Goal: Transaction & Acquisition: Purchase product/service

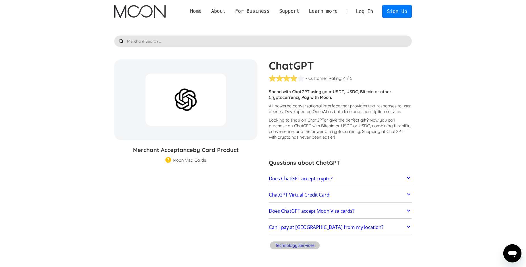
click at [356, 177] on link "Does ChatGPT accept crypto?" at bounding box center [340, 179] width 143 height 12
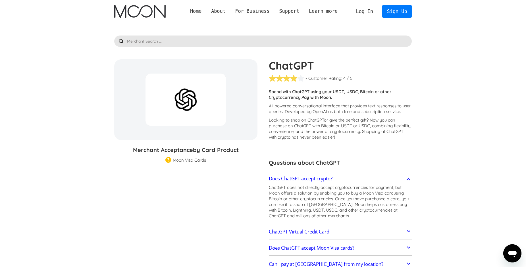
click at [287, 190] on p "ChatGPT does not directly accept cryptocurrencies for payment, but Moon offers …" at bounding box center [340, 202] width 143 height 34
click at [395, 16] on link "Sign Up" at bounding box center [397, 11] width 30 height 13
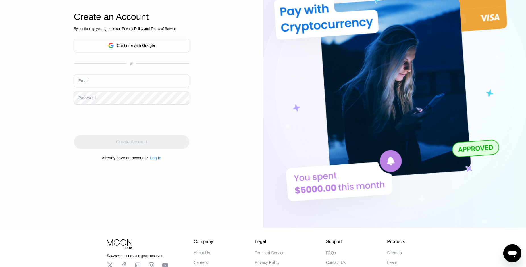
scroll to position [72, 0]
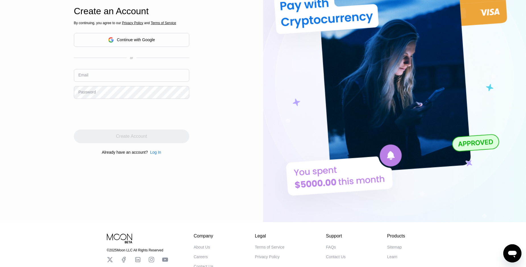
click at [138, 40] on div "Continue with Google" at bounding box center [136, 40] width 38 height 5
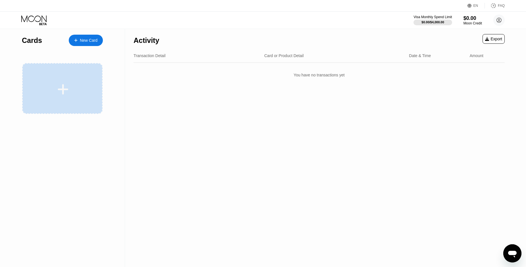
click at [80, 73] on div at bounding box center [62, 88] width 80 height 51
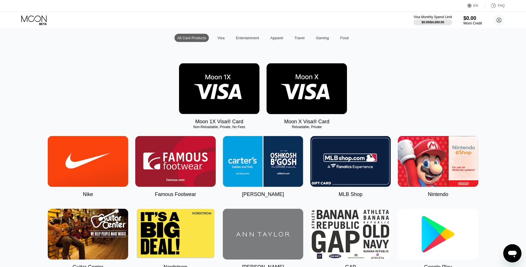
scroll to position [36, 0]
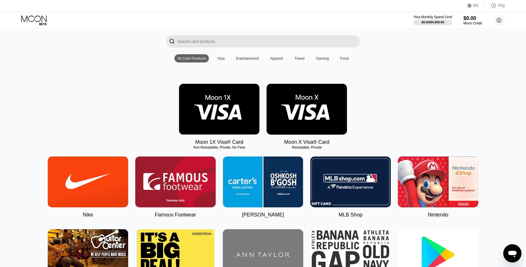
drag, startPoint x: 188, startPoint y: 145, endPoint x: 243, endPoint y: 146, distance: 55.4
click at [244, 145] on div "Moon 1X Visa® Card Non-Reloadable, Private, No Fees" at bounding box center [219, 114] width 80 height 61
click at [202, 147] on div "Non-Reloadable, Private, No Fees" at bounding box center [219, 148] width 80 height 4
click at [211, 147] on div "Non-Reloadable, Private, No Fees" at bounding box center [219, 148] width 80 height 4
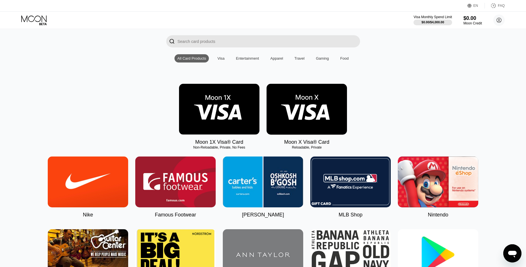
click at [210, 147] on div "Non-Reloadable, Private, No Fees" at bounding box center [219, 148] width 80 height 4
drag, startPoint x: 193, startPoint y: 146, endPoint x: 235, endPoint y: 144, distance: 41.8
drag, startPoint x: 219, startPoint y: 142, endPoint x: 249, endPoint y: 147, distance: 30.1
click at [246, 145] on div "Moon 1X Visa® Card Non-Reloadable, Private, No Fees" at bounding box center [219, 114] width 80 height 61
click at [235, 147] on div "Non-Reloadable, Private, No Fees" at bounding box center [219, 148] width 80 height 4
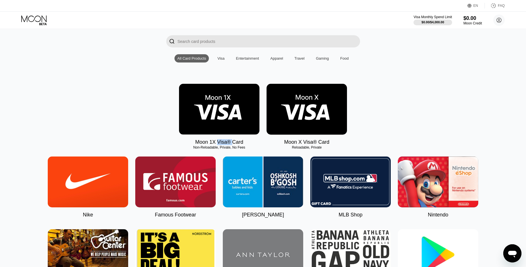
click at [302, 111] on img at bounding box center [307, 109] width 80 height 51
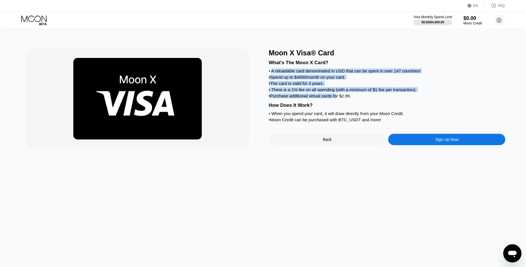
drag, startPoint x: 303, startPoint y: 87, endPoint x: 355, endPoint y: 103, distance: 54.9
click at [355, 103] on div "What's The Moon X Card? • A reloadable card denominated in USD that can be spen…" at bounding box center [387, 90] width 237 height 67
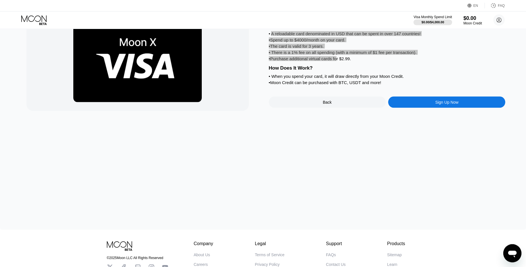
scroll to position [36, 0]
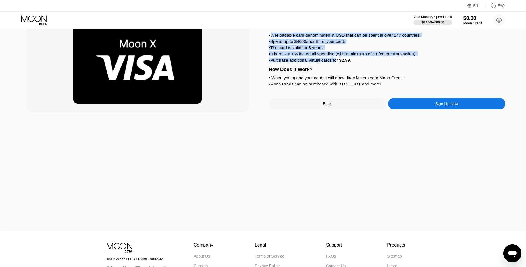
drag, startPoint x: 267, startPoint y: 72, endPoint x: 348, endPoint y: 85, distance: 81.5
click at [348, 85] on div "Moon X Visa® Card What's The Moon X Card? • A reloadable card denominated in US…" at bounding box center [263, 63] width 474 height 100
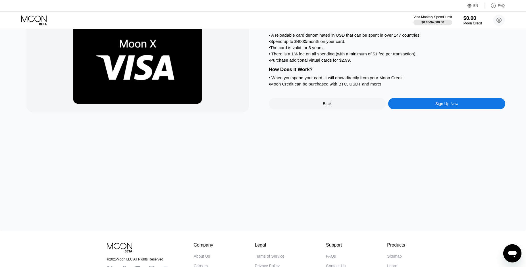
click at [282, 80] on div "• When you spend your card, it will draw directly from your Moon Credit." at bounding box center [387, 77] width 237 height 5
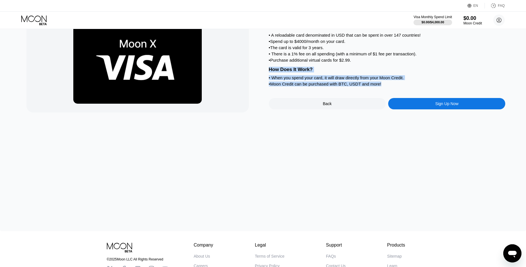
drag, startPoint x: 270, startPoint y: 71, endPoint x: 393, endPoint y: 87, distance: 123.9
click at [393, 87] on div "What's The Moon X Card? • A reloadable card denominated in USD that can be spen…" at bounding box center [387, 54] width 237 height 67
click at [330, 161] on div "Moon X Visa® Card What's The Moon X Card? • A reloadable card denominated in US…" at bounding box center [263, 112] width 526 height 238
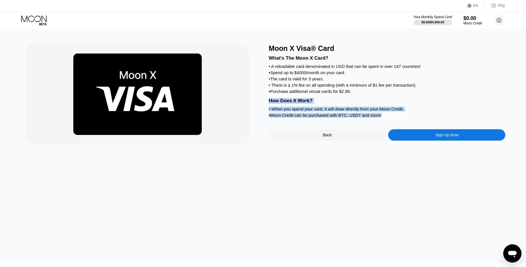
scroll to position [0, 0]
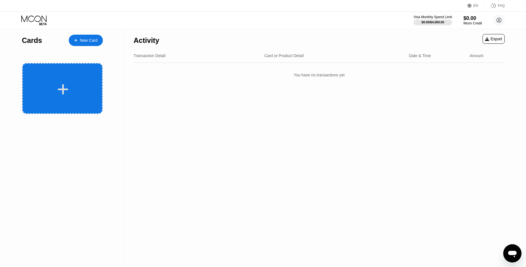
click at [73, 76] on div at bounding box center [62, 88] width 80 height 51
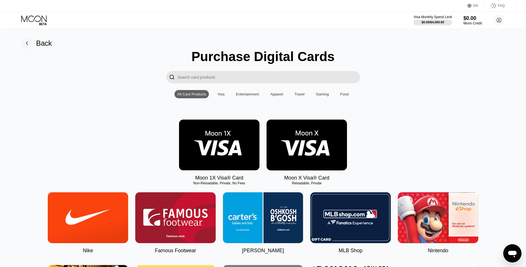
click at [212, 137] on img at bounding box center [219, 145] width 80 height 51
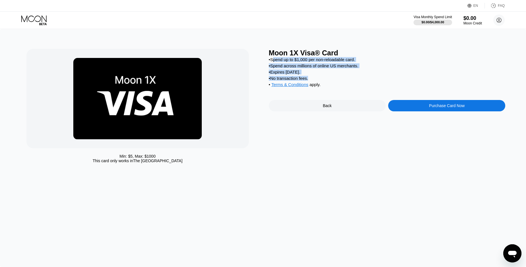
drag, startPoint x: 273, startPoint y: 58, endPoint x: 313, endPoint y: 85, distance: 48.2
click at [317, 87] on div "• Spend up to $1,000 per non-reloadable card. • Spend across millions of online…" at bounding box center [387, 73] width 237 height 33
click at [327, 65] on div "• Spend across millions of online US merchants." at bounding box center [387, 65] width 237 height 5
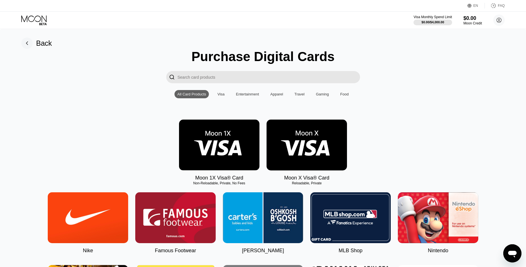
click at [328, 161] on img at bounding box center [307, 145] width 80 height 51
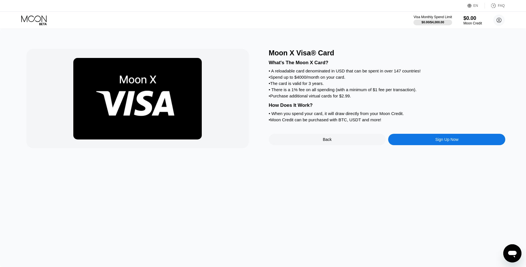
click at [434, 142] on div "Sign Up Now" at bounding box center [446, 139] width 117 height 11
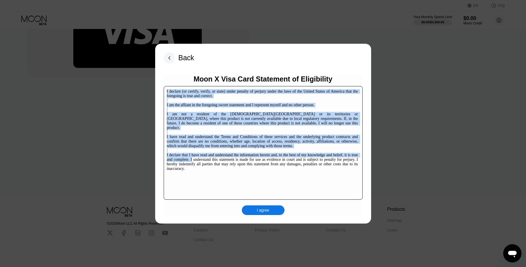
scroll to position [5, 0]
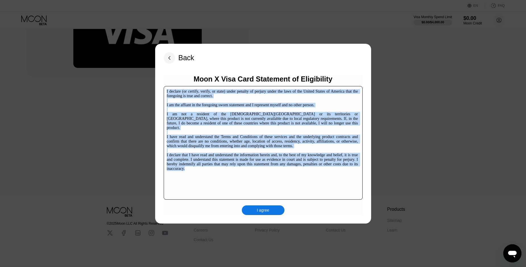
drag, startPoint x: 167, startPoint y: 91, endPoint x: 324, endPoint y: 195, distance: 188.0
click at [324, 171] on div "I declare (or certify, verify, or state) under penalty of perjury under the law…" at bounding box center [262, 130] width 191 height 82
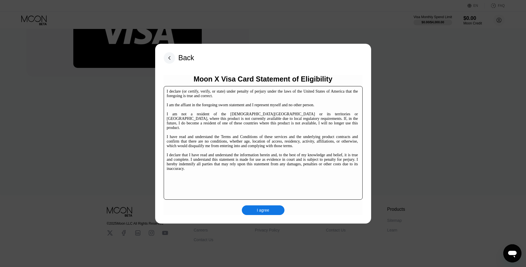
click at [271, 210] on div "I agree" at bounding box center [263, 211] width 43 height 10
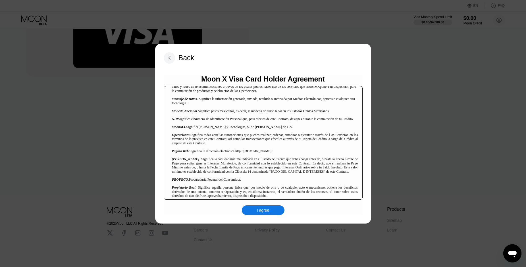
scroll to position [491, 0]
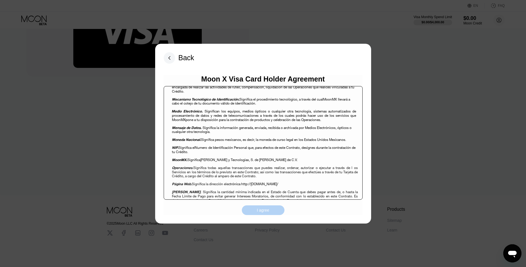
click at [269, 210] on div "I agree" at bounding box center [263, 210] width 13 height 5
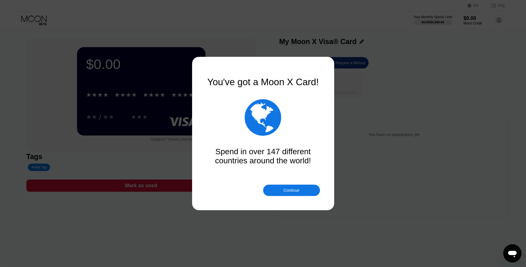
click at [275, 192] on div "Continue" at bounding box center [291, 190] width 57 height 11
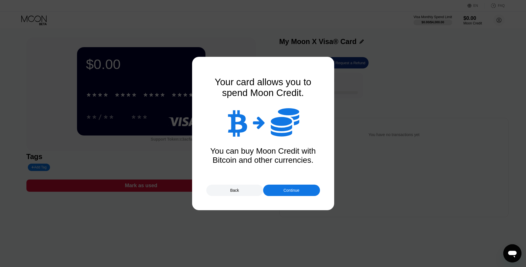
click at [276, 189] on div "Continue" at bounding box center [291, 190] width 57 height 11
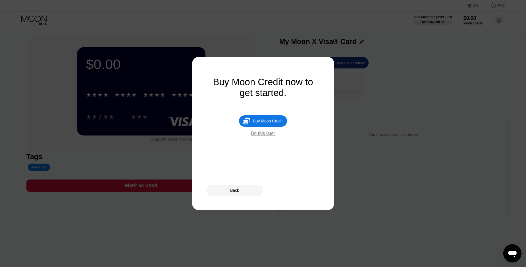
click at [269, 132] on div "Do this later" at bounding box center [263, 133] width 24 height 5
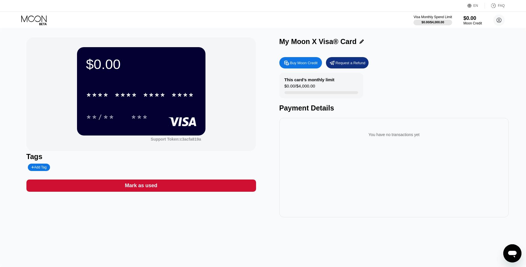
click at [138, 115] on div "***" at bounding box center [139, 117] width 17 height 9
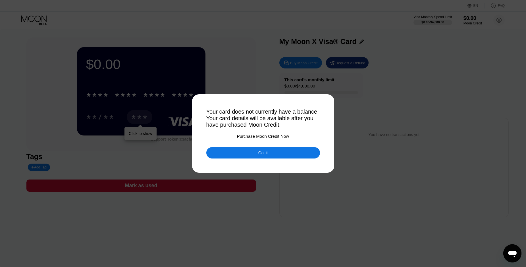
drag, startPoint x: 207, startPoint y: 110, endPoint x: 204, endPoint y: 110, distance: 2.9
click at [204, 110] on div "Your card does not currently have a balance. Your card details will be availabl…" at bounding box center [263, 133] width 526 height 267
drag, startPoint x: 226, startPoint y: 115, endPoint x: 212, endPoint y: 117, distance: 15.0
click at [209, 111] on div "Your card does not currently have a balance. Your card details will be availabl…" at bounding box center [263, 119] width 114 height 20
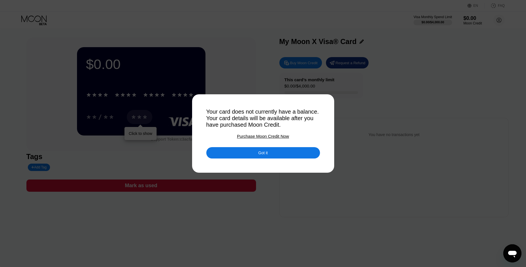
click at [209, 111] on div "Your card does not currently have a balance. Your card details will be availabl…" at bounding box center [263, 119] width 114 height 20
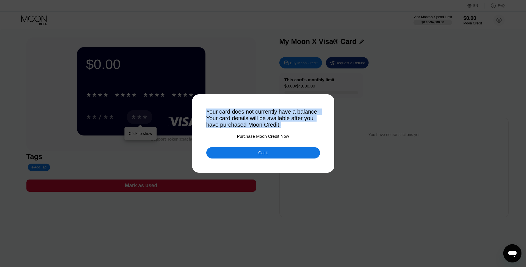
drag, startPoint x: 218, startPoint y: 110, endPoint x: 285, endPoint y: 124, distance: 69.4
click at [285, 124] on div "Your card does not currently have a balance. Your card details will be availabl…" at bounding box center [263, 119] width 114 height 20
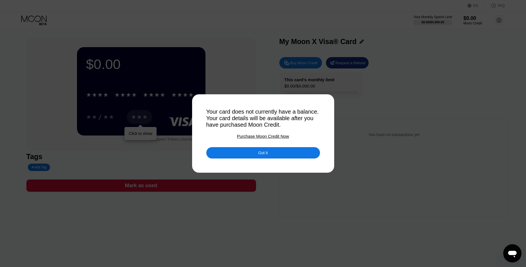
drag, startPoint x: 279, startPoint y: 115, endPoint x: 259, endPoint y: 124, distance: 22.6
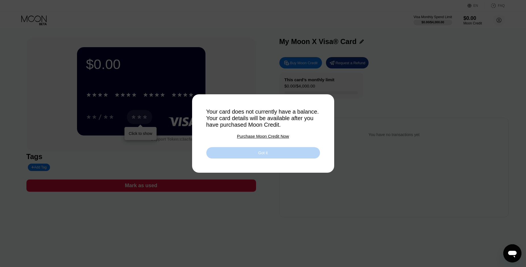
click at [277, 153] on div "Got it" at bounding box center [263, 152] width 114 height 11
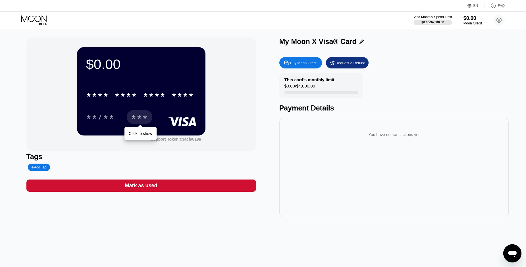
click at [299, 65] on div "Buy Moon Credit" at bounding box center [304, 63] width 28 height 5
type input "0"
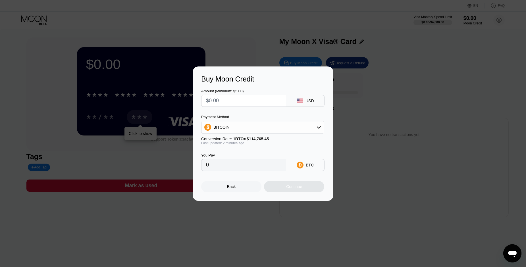
click at [260, 101] on input "text" at bounding box center [243, 100] width 75 height 11
click at [259, 126] on div "BITCOIN" at bounding box center [263, 127] width 123 height 11
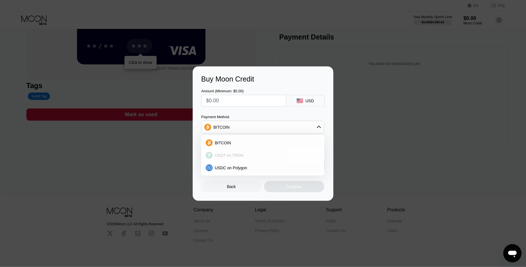
scroll to position [72, 0]
click at [166, 150] on div "Buy Moon Credit Amount (Minimum: $5.00) USD Payment Method BITCOIN BITCOIN USDT…" at bounding box center [263, 134] width 526 height 134
click at [239, 186] on div "Back" at bounding box center [231, 186] width 60 height 11
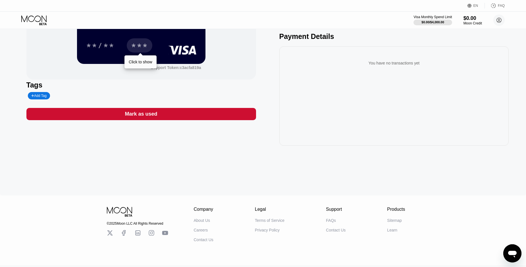
scroll to position [0, 0]
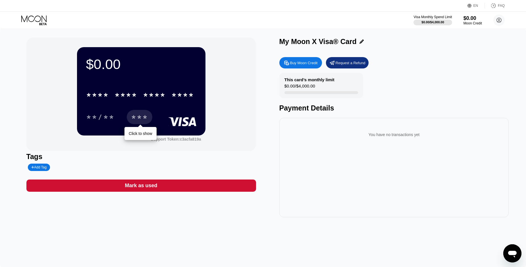
click at [472, 6] on icon at bounding box center [470, 6] width 4 height 4
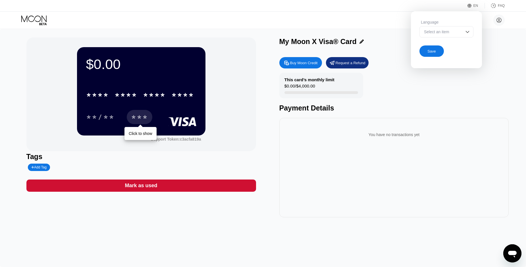
click at [447, 33] on div "Select an item" at bounding box center [442, 32] width 39 height 5
click at [463, 32] on div "Select an item" at bounding box center [447, 31] width 54 height 11
click at [503, 49] on div "My Moon X Visa® Card Buy Moon Credit Request a Refund This card’s monthly limit…" at bounding box center [394, 128] width 230 height 180
click at [490, 47] on div "My Moon X Visa® Card" at bounding box center [394, 43] width 230 height 11
click at [363, 34] on div "$0.00 * * * * * * * * * * * * **** **/** *** Click to show Support Token: c3acf…" at bounding box center [263, 148] width 526 height 238
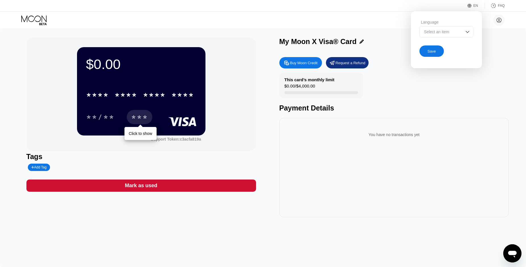
click at [253, 39] on div "$0.00 * * * * * * * * * * * * **** **/** *** Click to show Support Token: c3acf…" at bounding box center [141, 95] width 230 height 114
click at [217, 165] on div "Tags Add Tag" at bounding box center [141, 162] width 230 height 18
click at [441, 30] on div "Select an item" at bounding box center [442, 32] width 39 height 5
click at [446, 32] on div "Select an item" at bounding box center [442, 32] width 39 height 5
click at [166, 26] on div "Никита Зиновкин nikitazinovkin676@gmail.com  Home Settings Support Careers Abo…" at bounding box center [263, 20] width 526 height 17
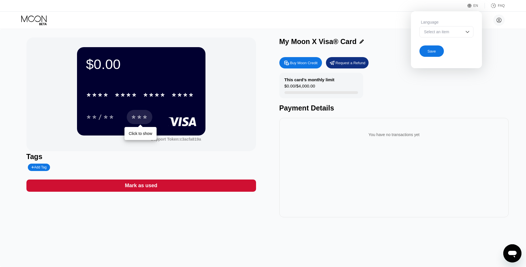
click at [35, 20] on icon at bounding box center [34, 20] width 26 height 10
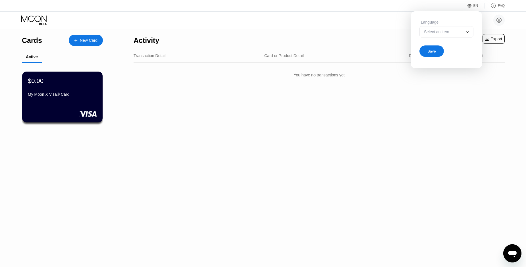
drag, startPoint x: 418, startPoint y: 108, endPoint x: 452, endPoint y: 50, distance: 67.8
click at [419, 108] on div "Activity Export Transaction Detail Card or Product Detail Date & Time Amount Yo…" at bounding box center [319, 148] width 388 height 238
click at [476, 6] on div "EN" at bounding box center [476, 6] width 5 height 4
